Goal: Answer question/provide support: Share knowledge or assist other users

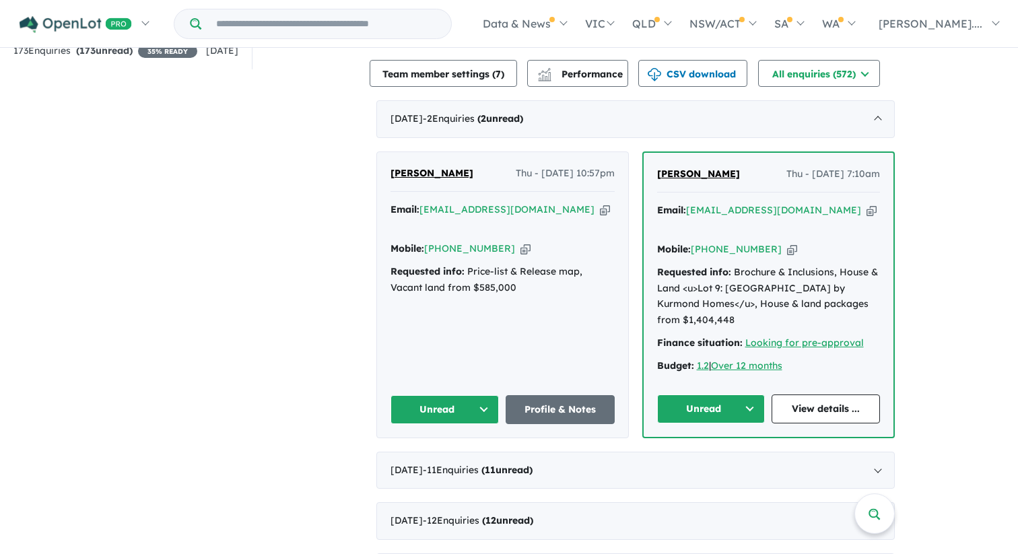
scroll to position [1, 0]
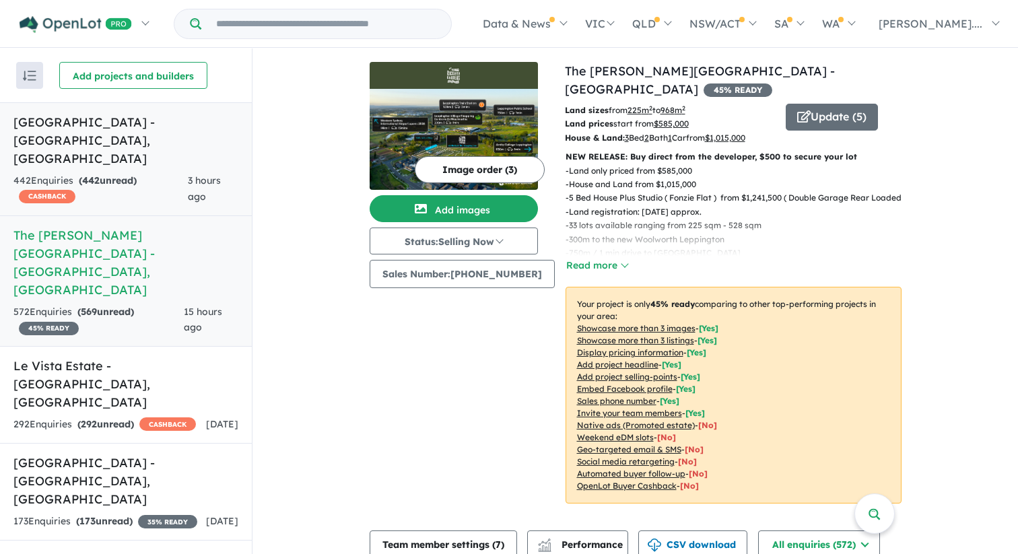
click at [196, 150] on link "Leppington Square Estate - Leppington , NSW 442 Enquir ies ( 442 unread) CASHBA…" at bounding box center [126, 159] width 252 height 114
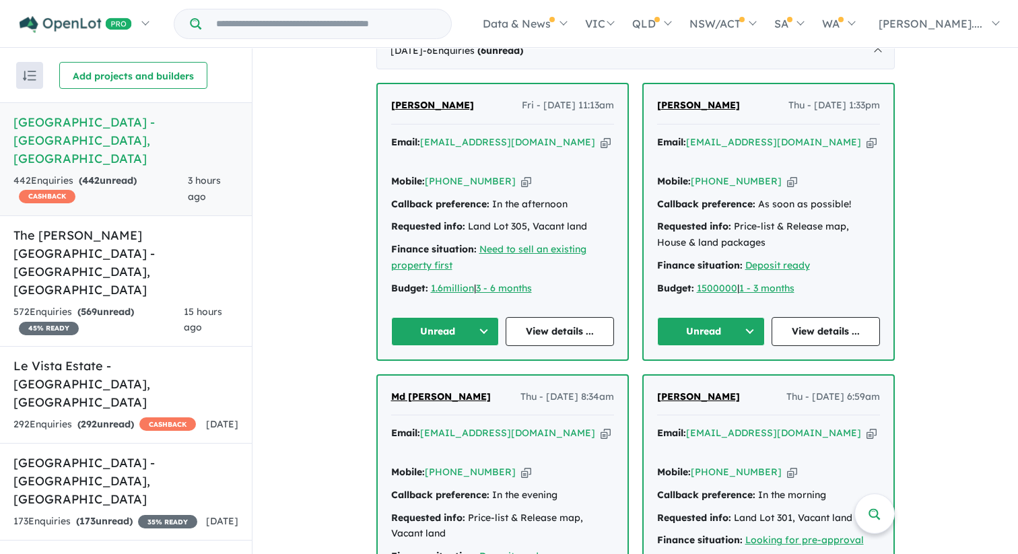
scroll to position [549, 0]
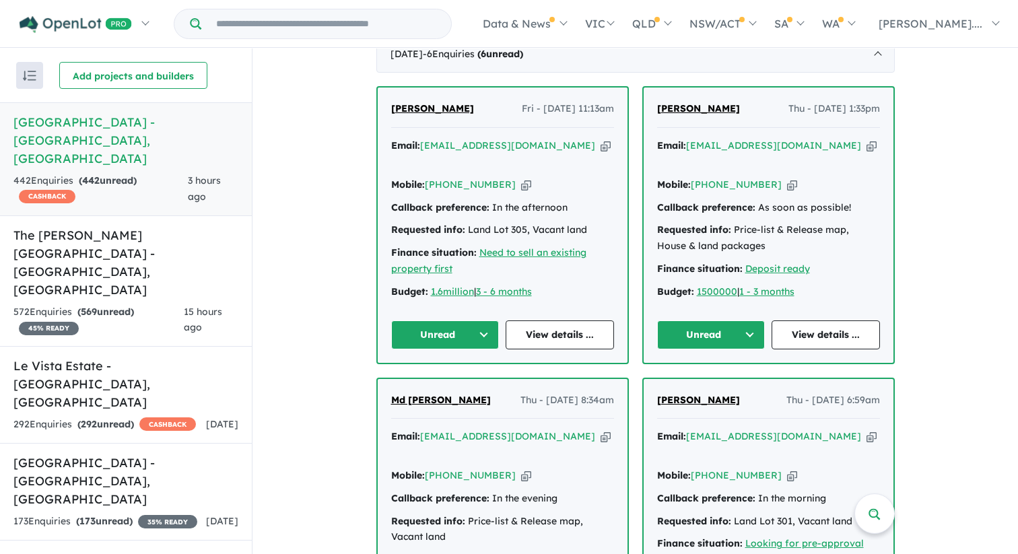
click at [440, 114] on span "Mehnaaz Sayeeda" at bounding box center [432, 108] width 83 height 12
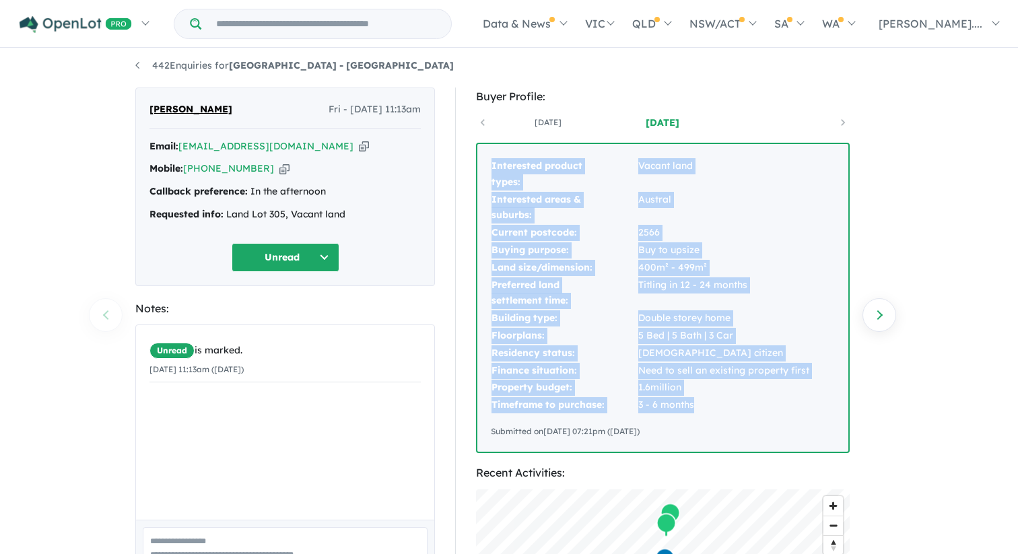
scroll to position [7, 0]
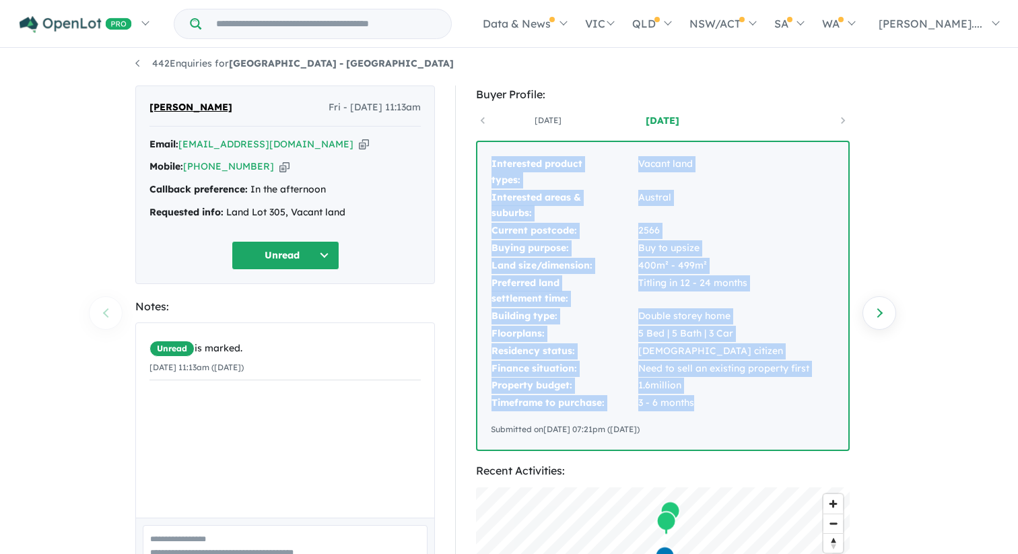
drag, startPoint x: 491, startPoint y: 170, endPoint x: 709, endPoint y: 407, distance: 321.0
click at [709, 407] on tbody "Interested product types: Vacant land Interested areas & suburbs: Austral Curre…" at bounding box center [650, 283] width 319 height 256
copy tbody "Interested product types: Vacant land Interested areas & suburbs: Austral Curre…"
